Goal: Check status: Check status

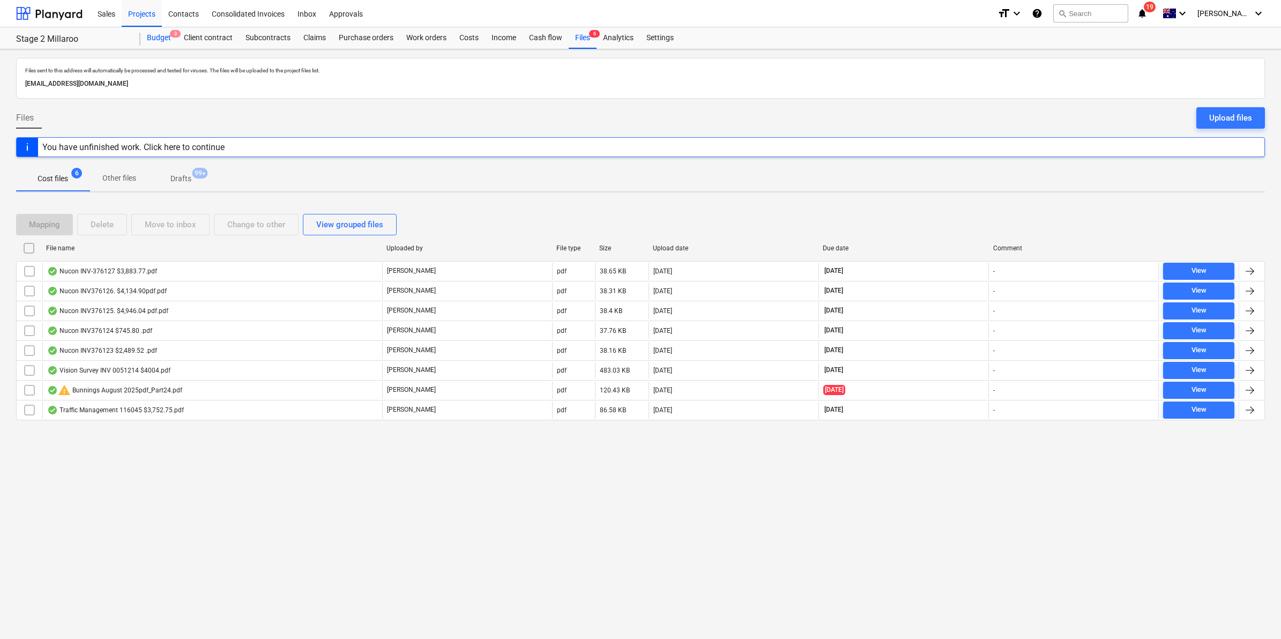
click at [164, 36] on div "Budget 3" at bounding box center [158, 37] width 37 height 21
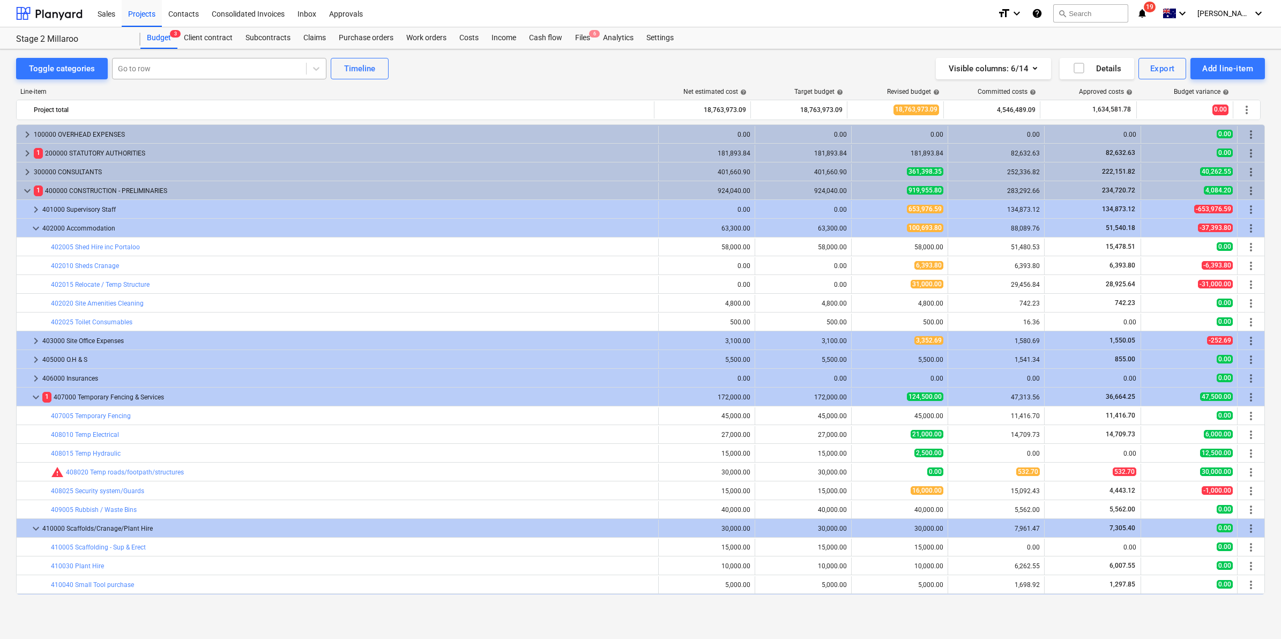
click at [181, 69] on div at bounding box center [209, 68] width 183 height 11
type input "traff"
click at [197, 114] on div "-- -- 401085 Traffic Control" at bounding box center [217, 111] width 214 height 17
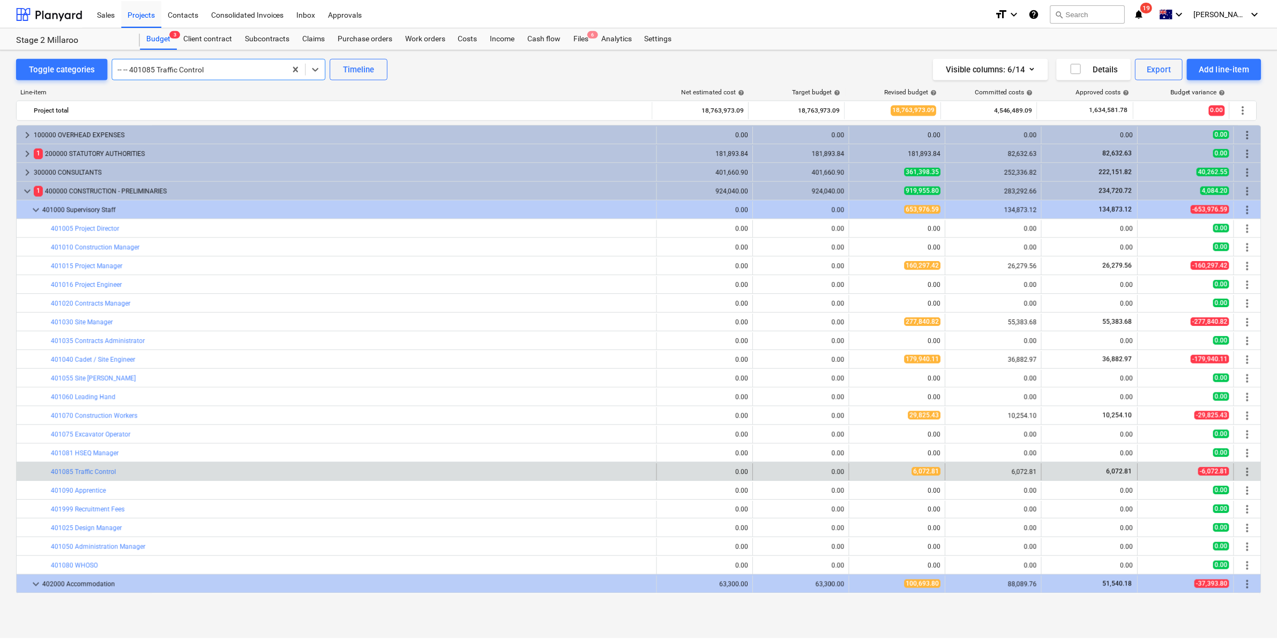
scroll to position [338, 0]
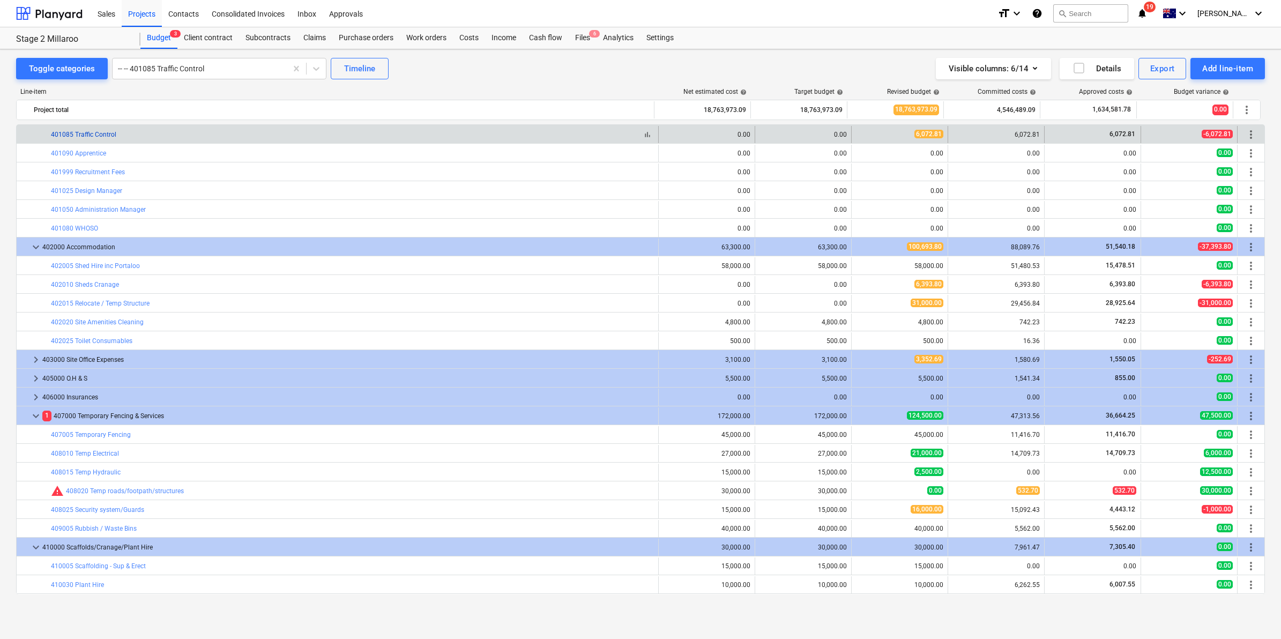
click at [92, 137] on link "401085 Traffic Control" at bounding box center [83, 135] width 65 height 8
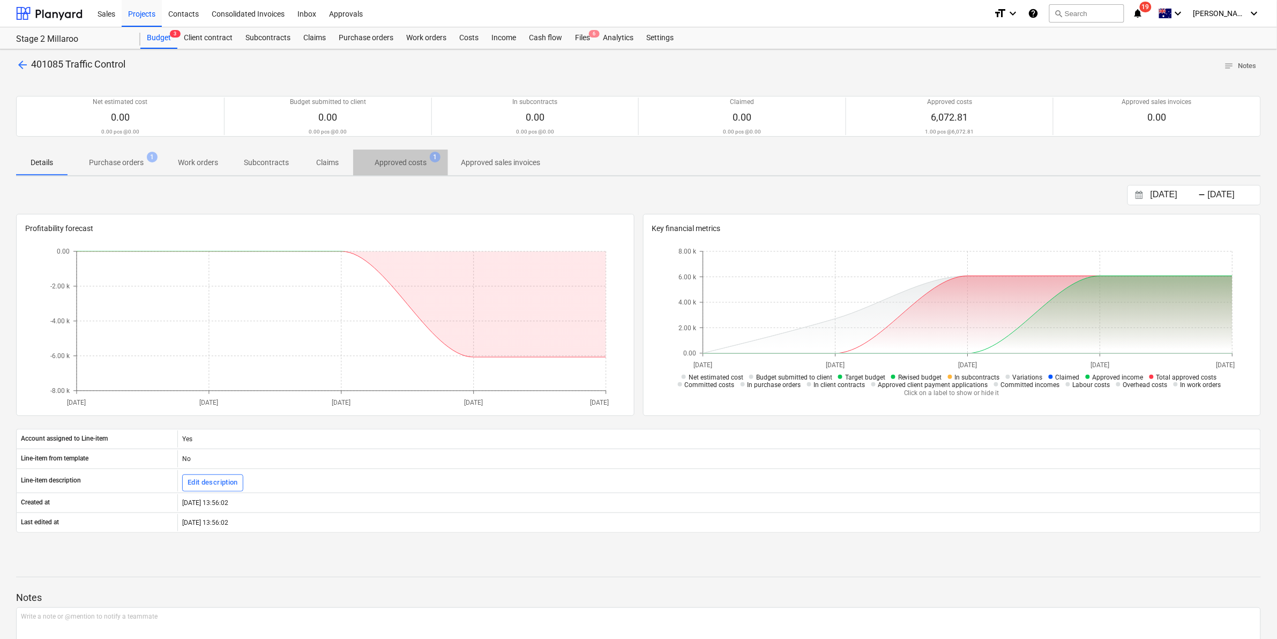
click at [406, 168] on p "Approved costs" at bounding box center [401, 162] width 52 height 11
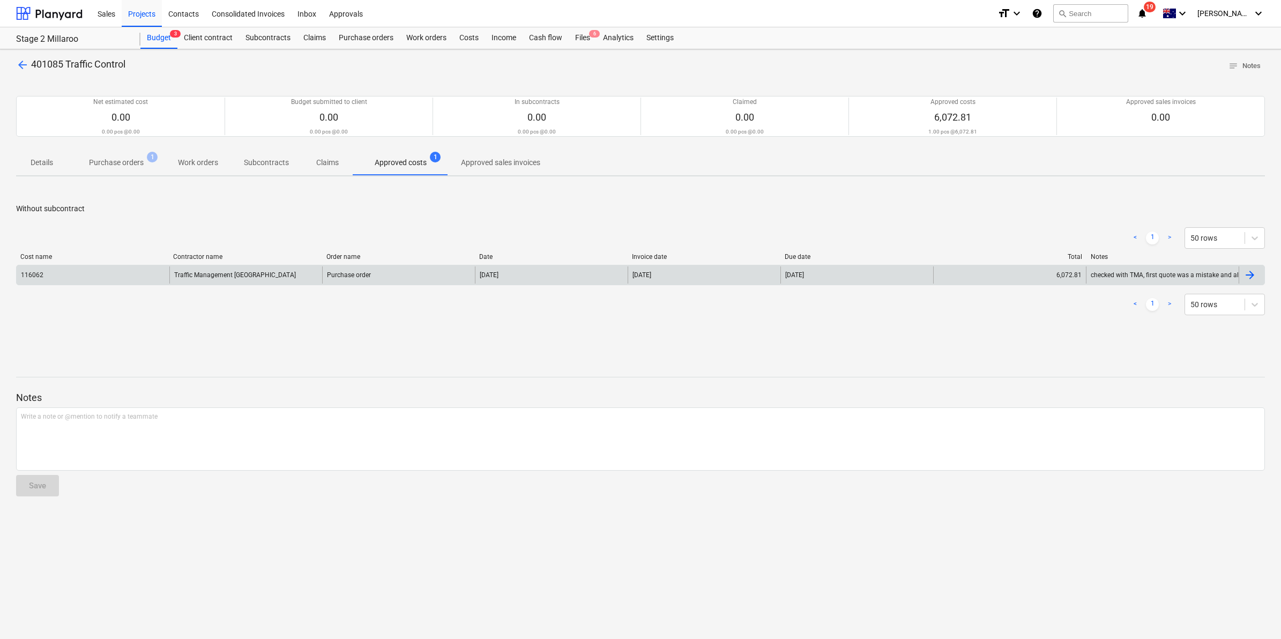
click at [130, 274] on div "116062" at bounding box center [93, 274] width 153 height 17
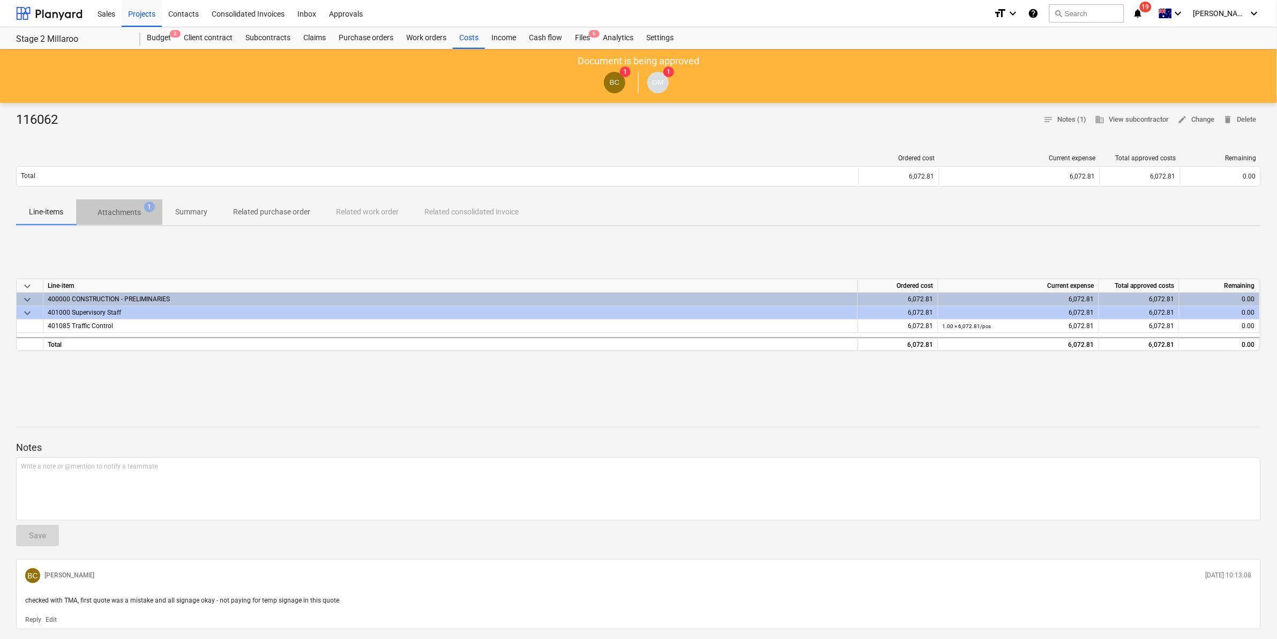
click at [116, 211] on p "Attachments" at bounding box center [119, 212] width 43 height 11
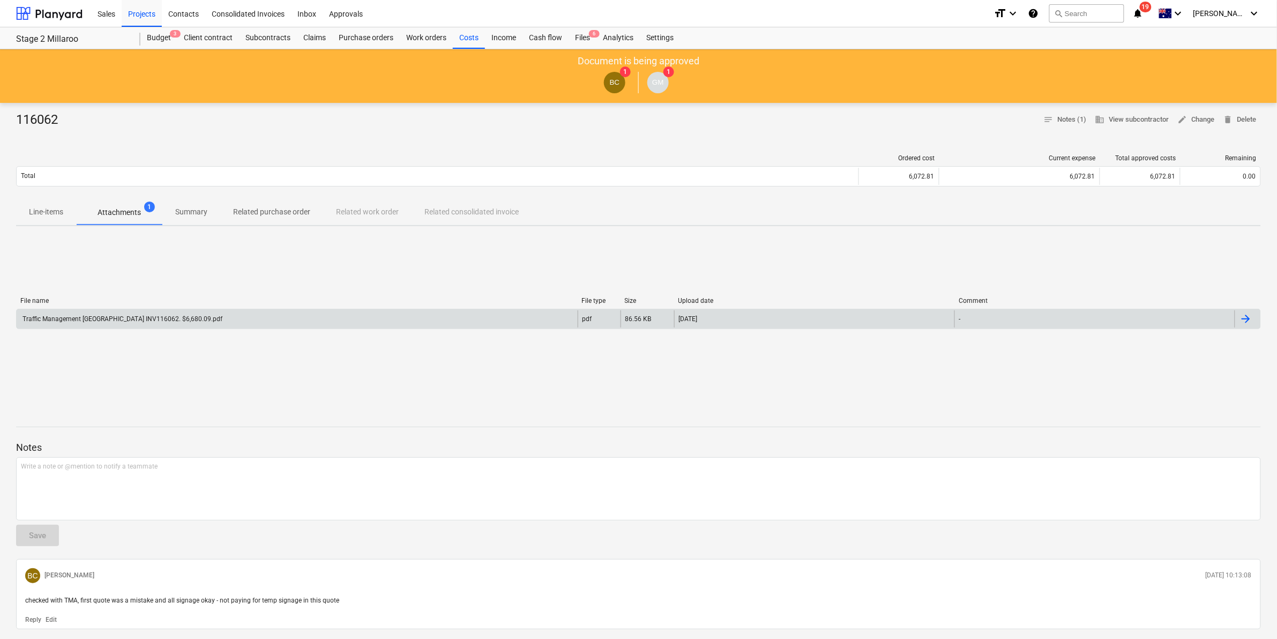
click at [135, 314] on div "Traffic Management [GEOGRAPHIC_DATA] INV116062. $6,680.09.pdf" at bounding box center [297, 318] width 561 height 17
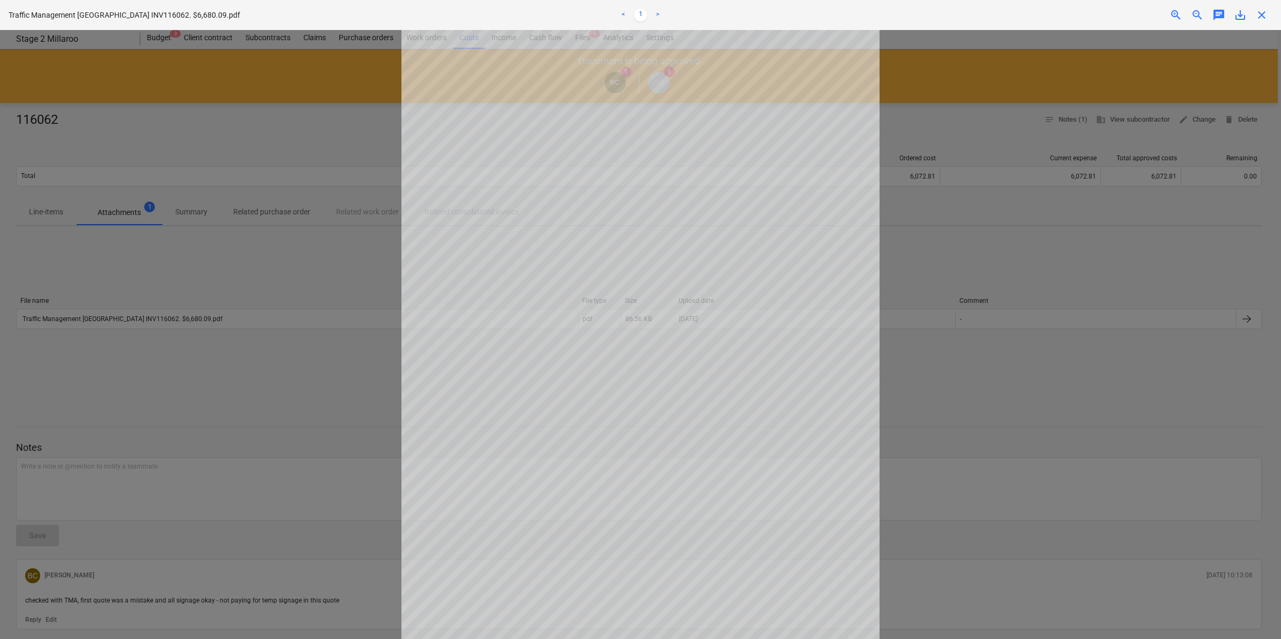
click at [1261, 17] on span "close" at bounding box center [1261, 15] width 13 height 13
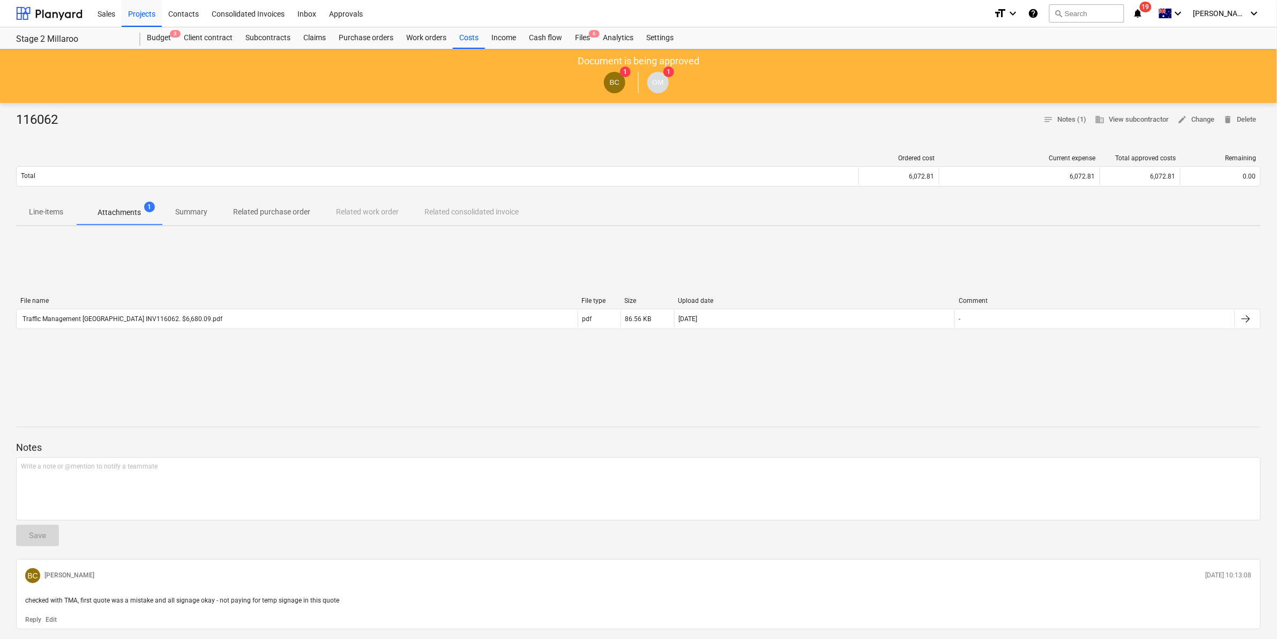
click at [1144, 8] on icon "notifications" at bounding box center [1138, 13] width 11 height 13
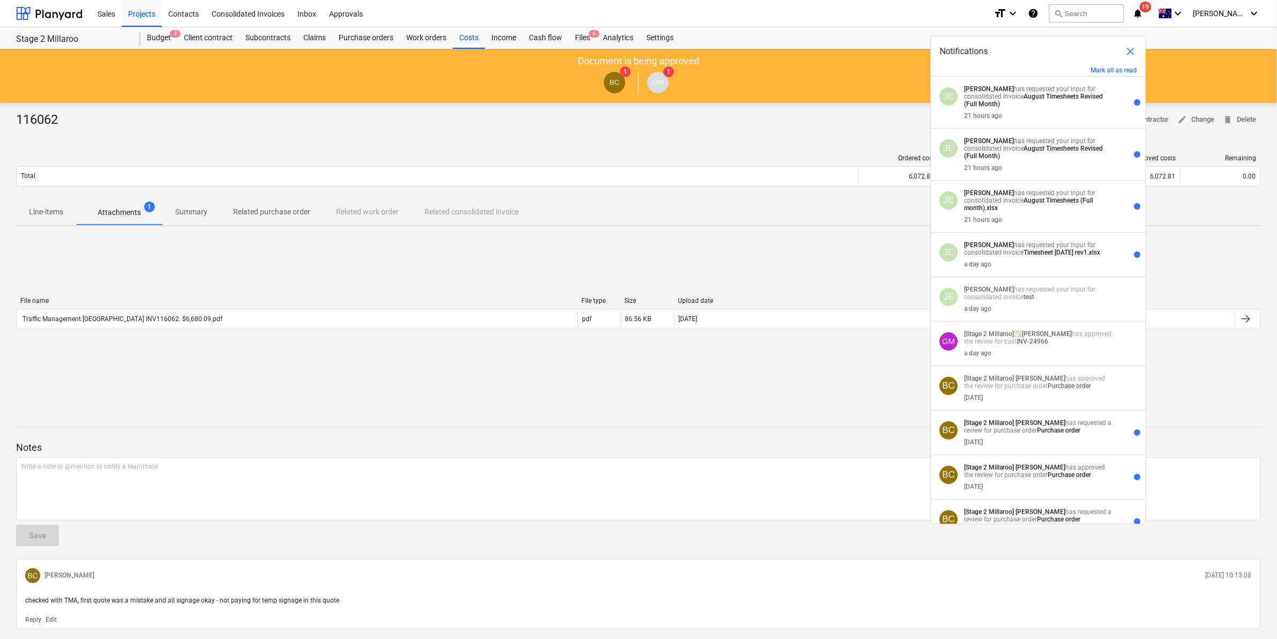
click at [772, 234] on div "116062 notes Notes (1) business View subcontractor edit Change delete Delete Or…" at bounding box center [638, 387] width 1277 height 569
